Goal: Task Accomplishment & Management: Manage account settings

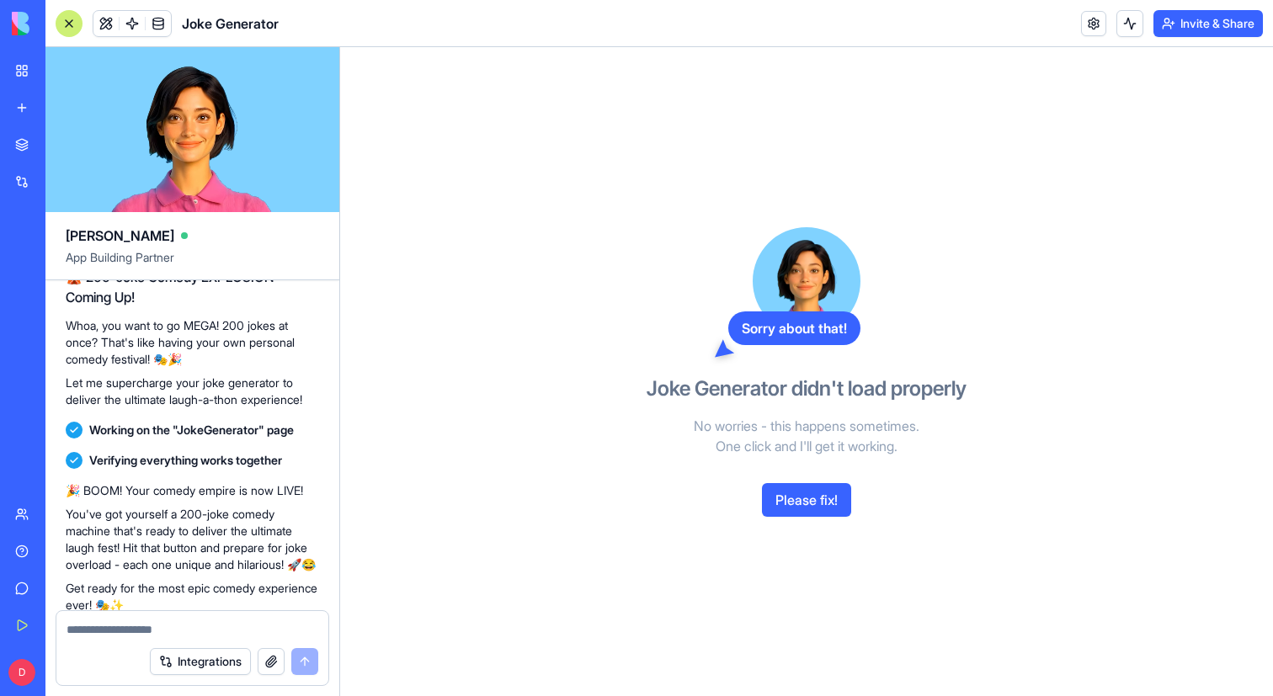
click at [502, 152] on div "Sorry about that! Joke Generator didn't load properly No worries - this happens…" at bounding box center [806, 371] width 933 height 649
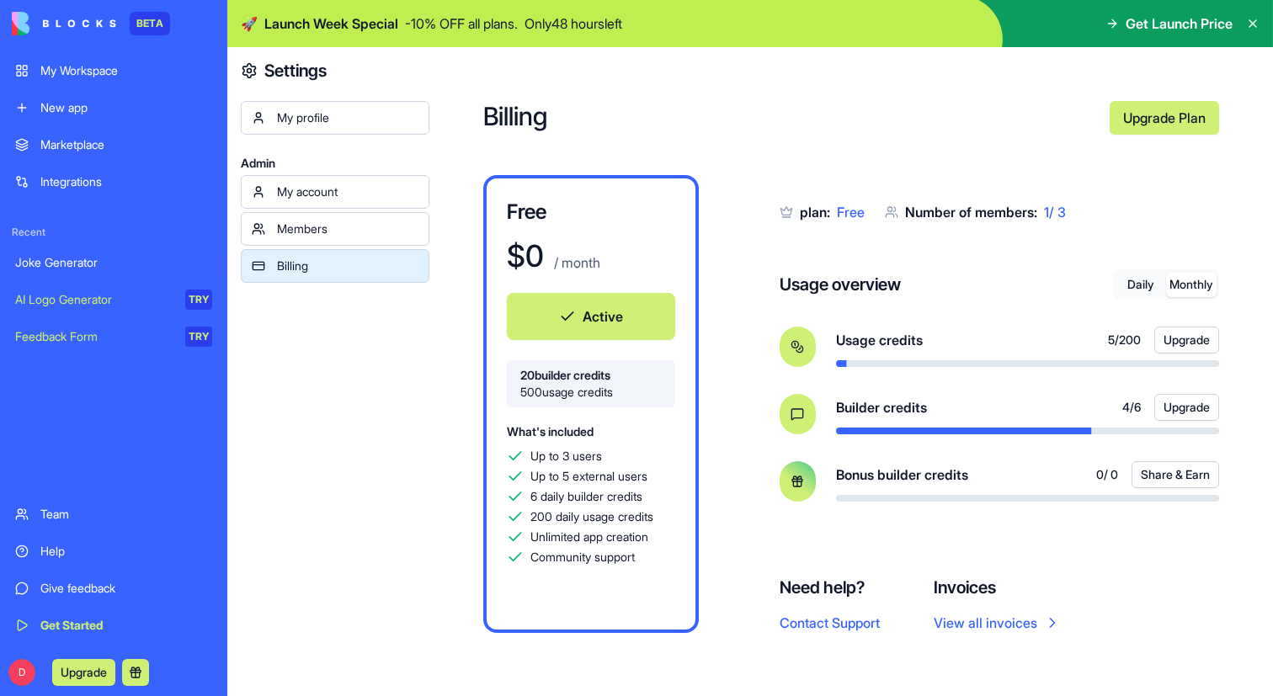
click at [1180, 286] on button "Monthly" at bounding box center [1191, 285] width 51 height 24
click at [1142, 286] on button "Daily" at bounding box center [1140, 285] width 51 height 24
click at [1180, 286] on button "Monthly" at bounding box center [1191, 285] width 51 height 24
click at [1119, 286] on button "Daily" at bounding box center [1140, 285] width 51 height 24
